Goal: Transaction & Acquisition: Purchase product/service

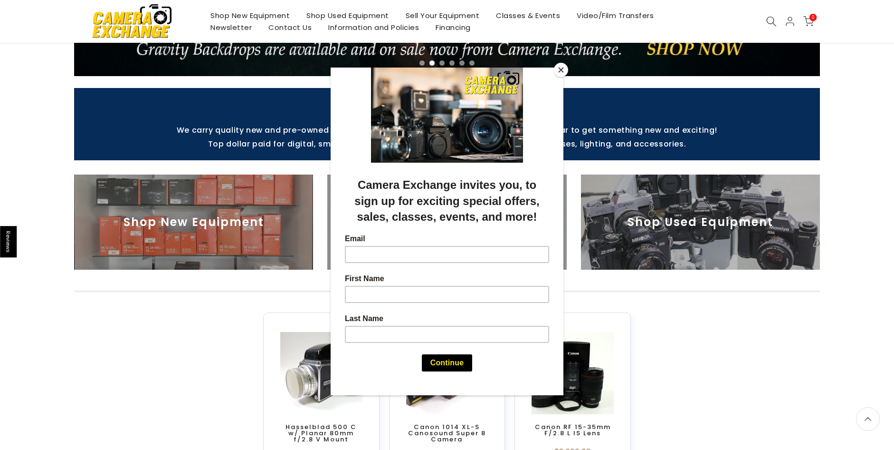
scroll to position [189, 0]
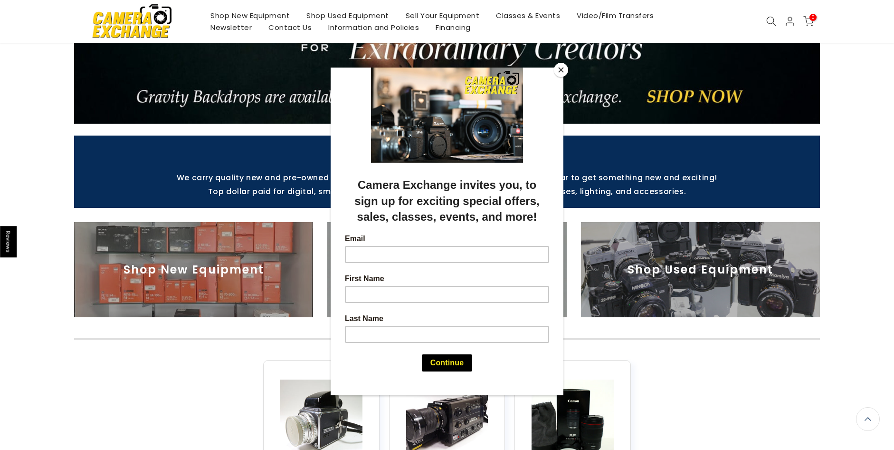
click at [559, 71] on button "Close" at bounding box center [561, 70] width 14 height 14
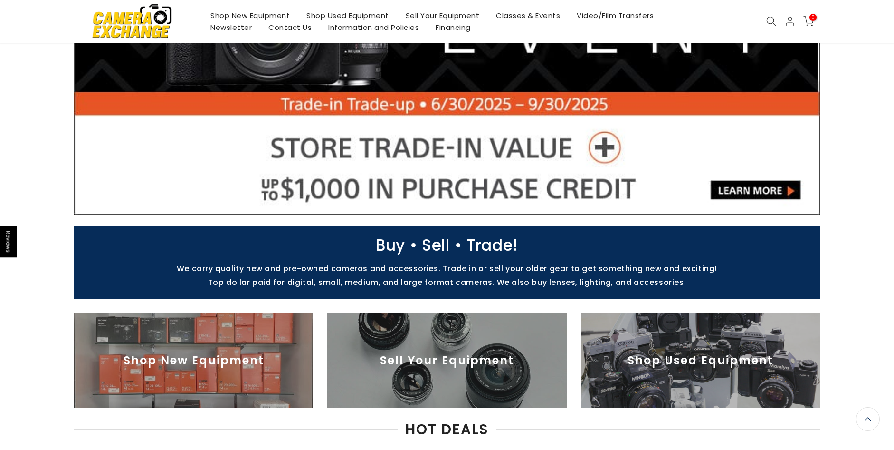
scroll to position [193, 0]
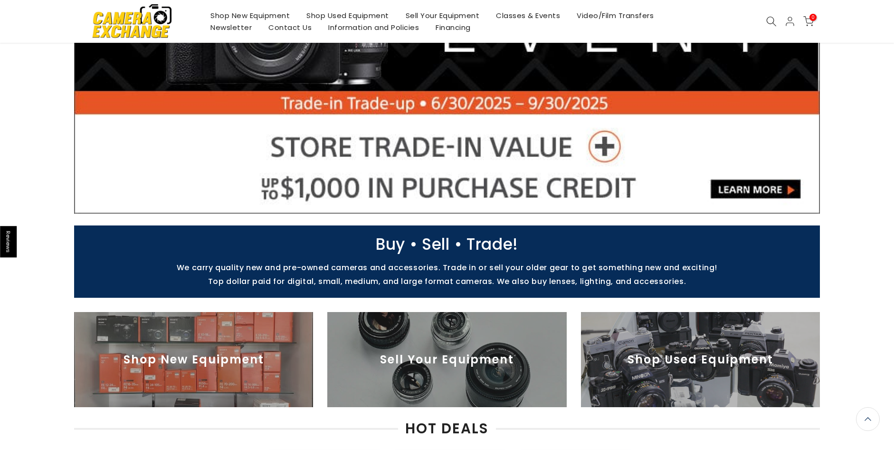
click at [794, 190] on link at bounding box center [447, 43] width 746 height 342
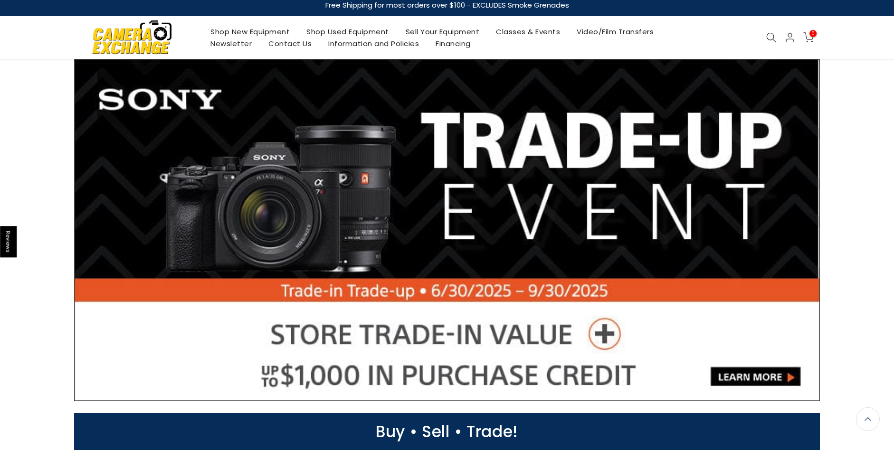
scroll to position [0, 0]
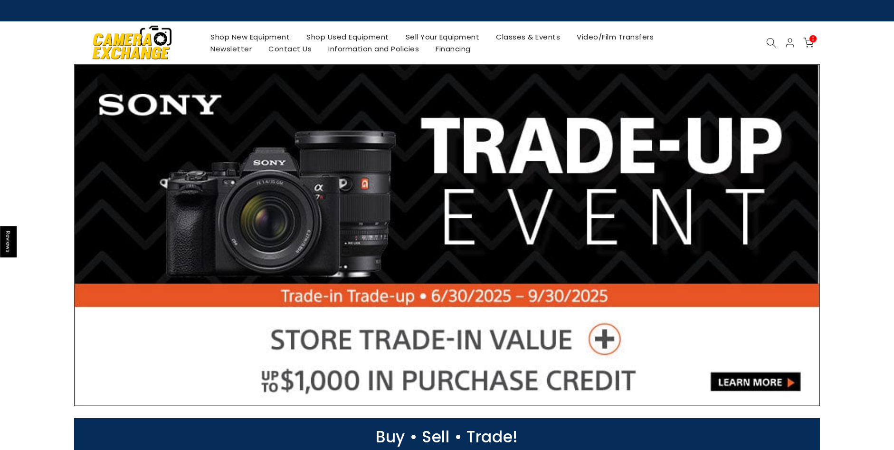
click at [311, 33] on link "Shop Used Equipment" at bounding box center [347, 37] width 99 height 12
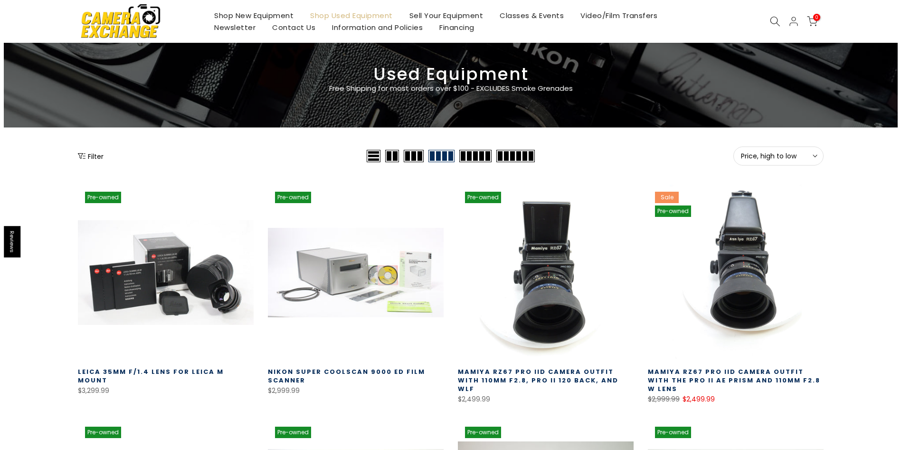
scroll to position [48, 0]
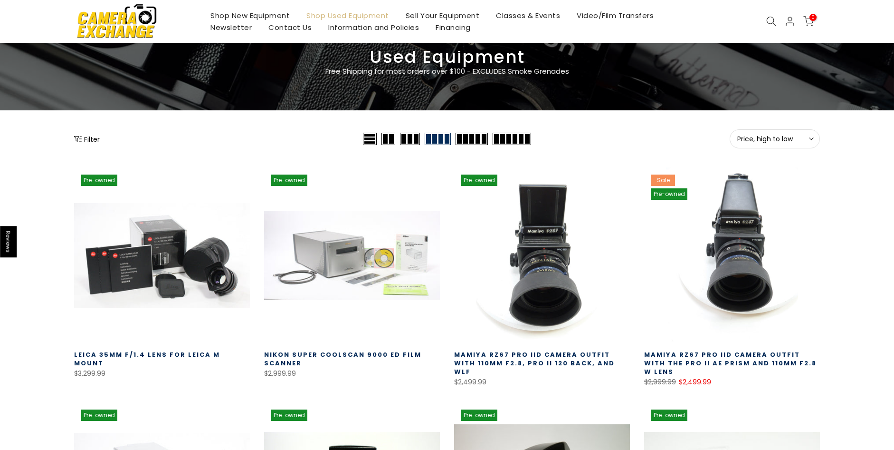
click at [86, 142] on button "Filter" at bounding box center [87, 139] width 26 height 10
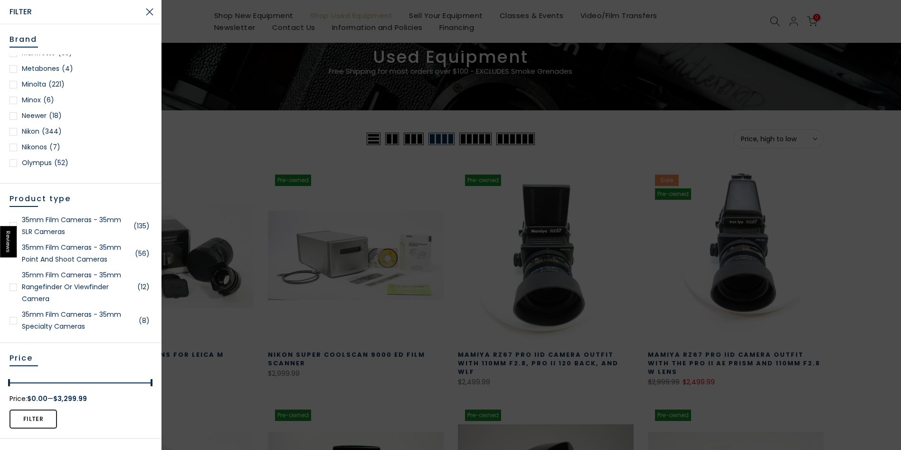
scroll to position [808, 0]
click at [12, 115] on div at bounding box center [14, 116] width 8 height 8
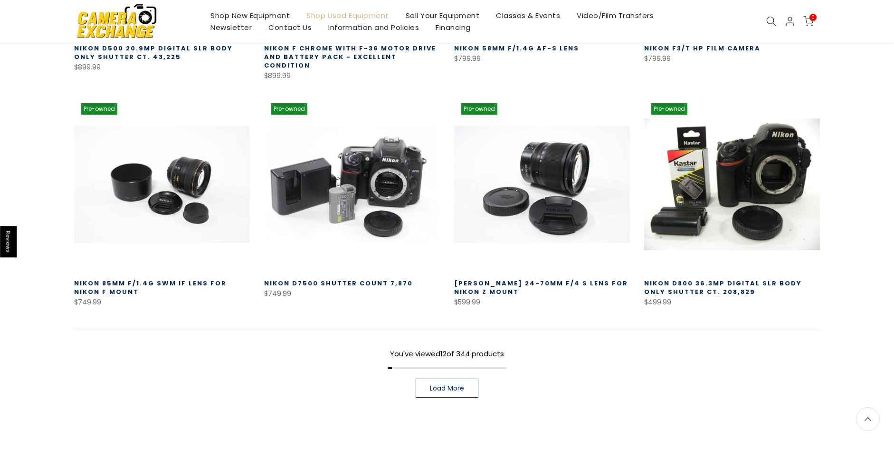
scroll to position [642, 0]
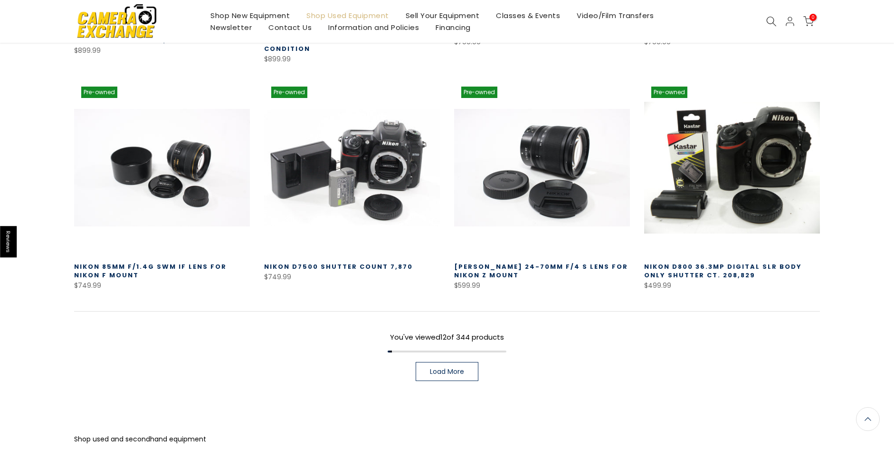
drag, startPoint x: 441, startPoint y: 357, endPoint x: 435, endPoint y: 359, distance: 5.6
click at [440, 362] on link "Load More" at bounding box center [447, 371] width 63 height 19
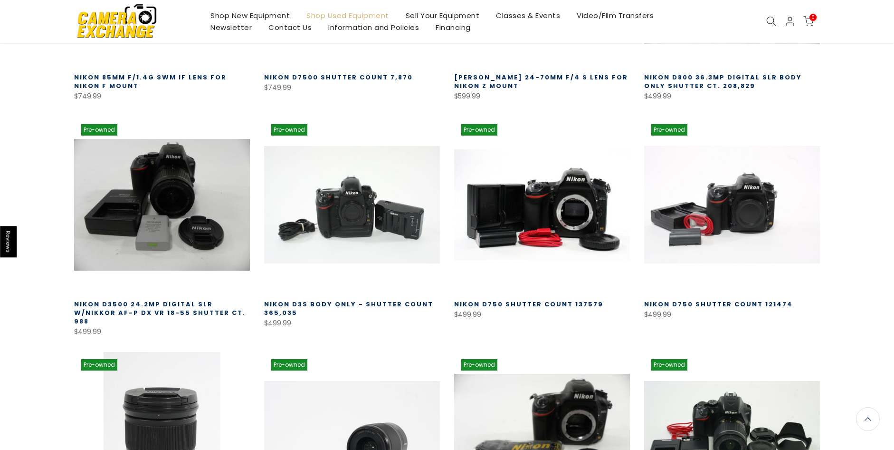
scroll to position [833, 0]
